Goal: Information Seeking & Learning: Learn about a topic

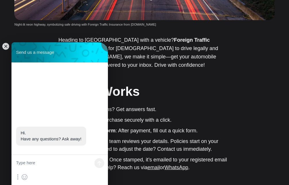
click at [214, 83] on h2 "How It Works" at bounding box center [144, 91] width 172 height 18
click at [7, 45] on jdiv at bounding box center [6, 46] width 8 height 8
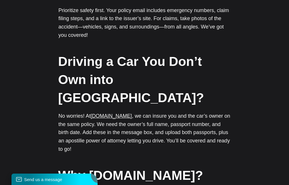
scroll to position [439, 0]
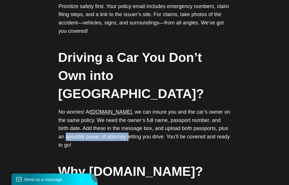
drag, startPoint x: 58, startPoint y: 119, endPoint x: 123, endPoint y: 119, distance: 65.5
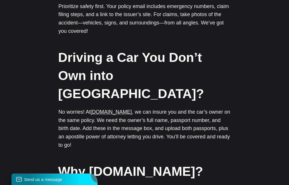
drag, startPoint x: 59, startPoint y: 119, endPoint x: 77, endPoint y: 119, distance: 17.5
click at [77, 119] on p "No worries! At Ikamet.com , we can insure you and the car’s owner on the same p…" at bounding box center [145, 128] width 172 height 41
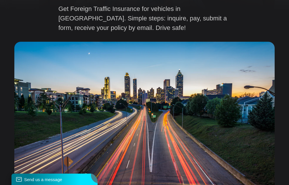
scroll to position [0, 0]
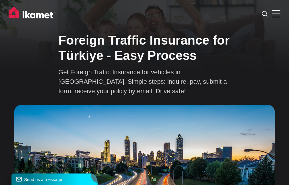
click at [274, 10] on label at bounding box center [276, 13] width 8 height 8
click at [0, 0] on input "checkbox" at bounding box center [0, 0] width 0 height 0
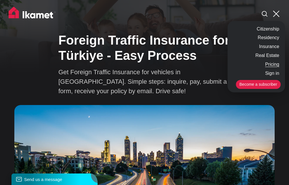
click at [274, 64] on link "Pricing" at bounding box center [272, 64] width 17 height 9
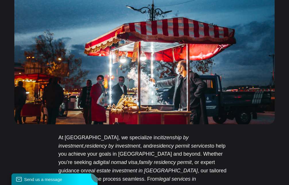
scroll to position [146, 0]
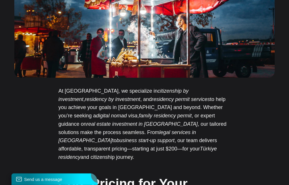
scroll to position [205, 0]
